Goal: Submit feedback/report problem

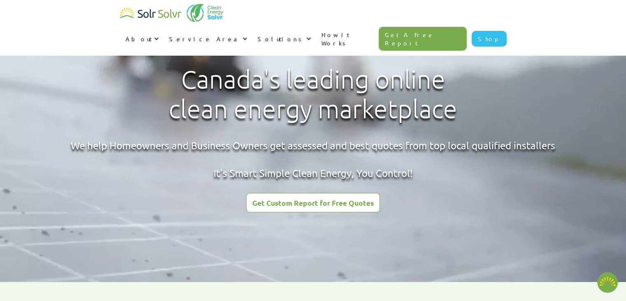
type textarea "x"
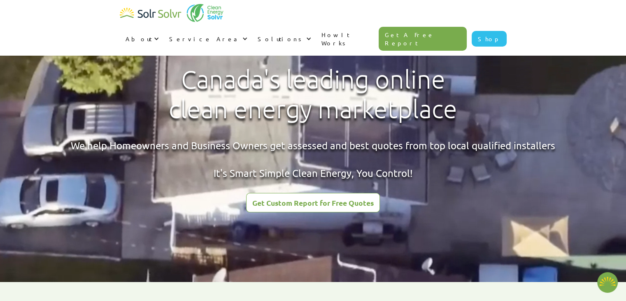
radio input "true"
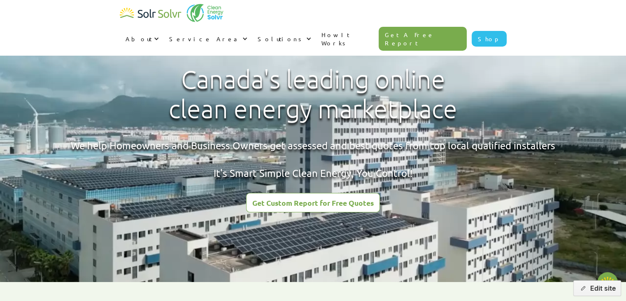
type textarea "x"
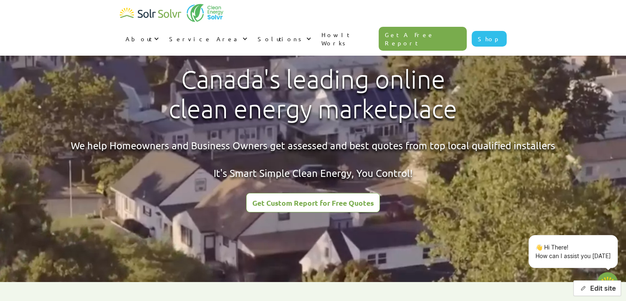
click at [606, 290] on button "Edit site" at bounding box center [598, 288] width 48 height 16
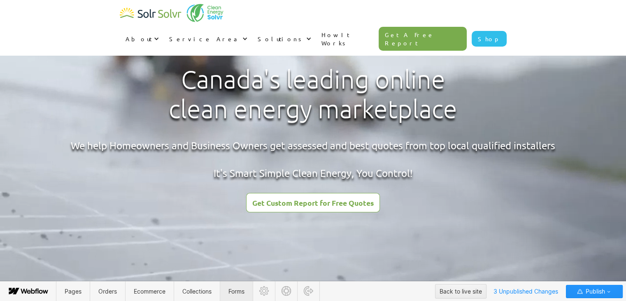
click at [241, 289] on span "Forms" at bounding box center [237, 290] width 16 height 7
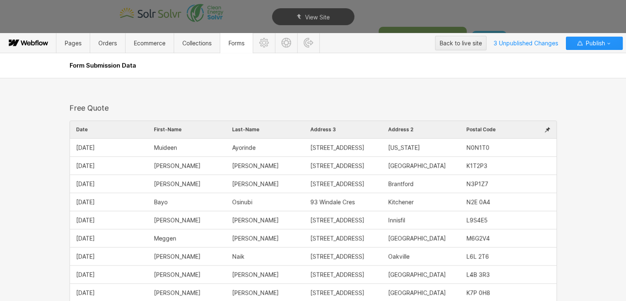
scroll to position [1059, 0]
click at [545, 127] on icon at bounding box center [548, 129] width 6 height 7
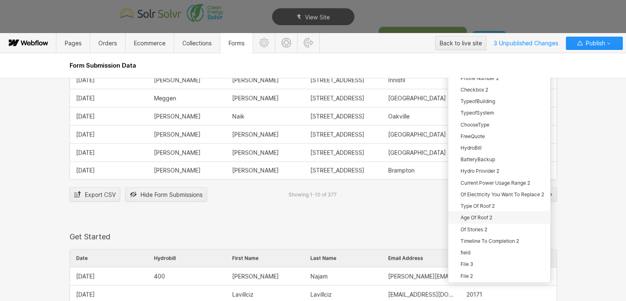
scroll to position [1199, 0]
click at [471, 259] on div "File 3" at bounding box center [500, 263] width 102 height 12
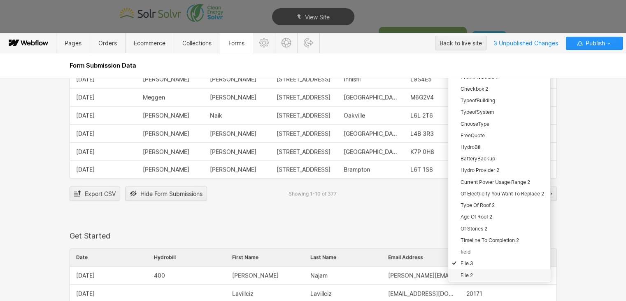
click at [469, 269] on div "File 2" at bounding box center [500, 275] width 102 height 12
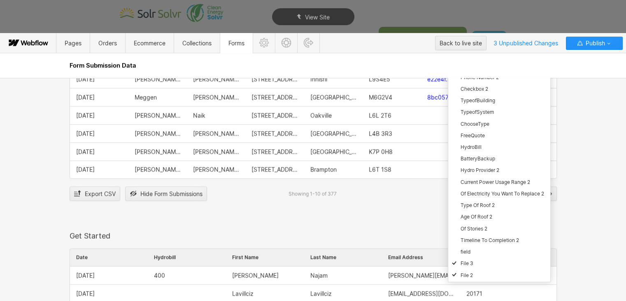
click at [409, 186] on div at bounding box center [502, 140] width 191 height 365
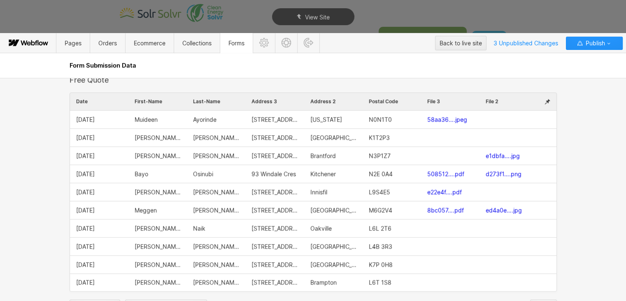
scroll to position [1081, 0]
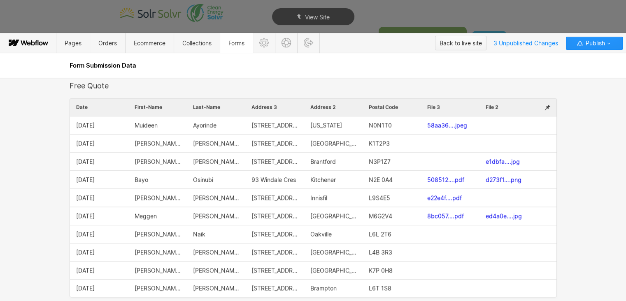
click at [453, 44] on div "Back to live site" at bounding box center [461, 43] width 42 height 12
type textarea "x"
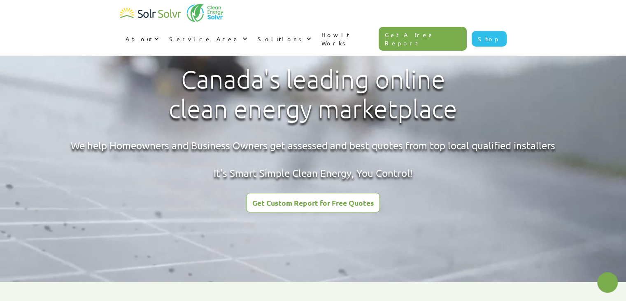
radio input "true"
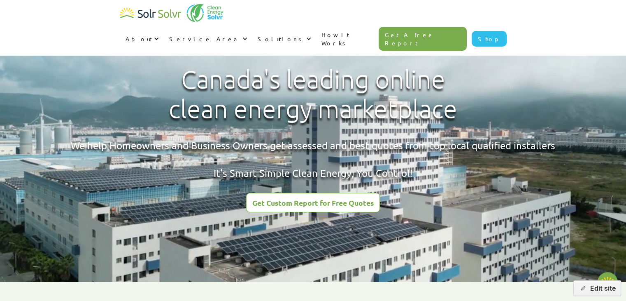
type textarea "x"
